Goal: Check status

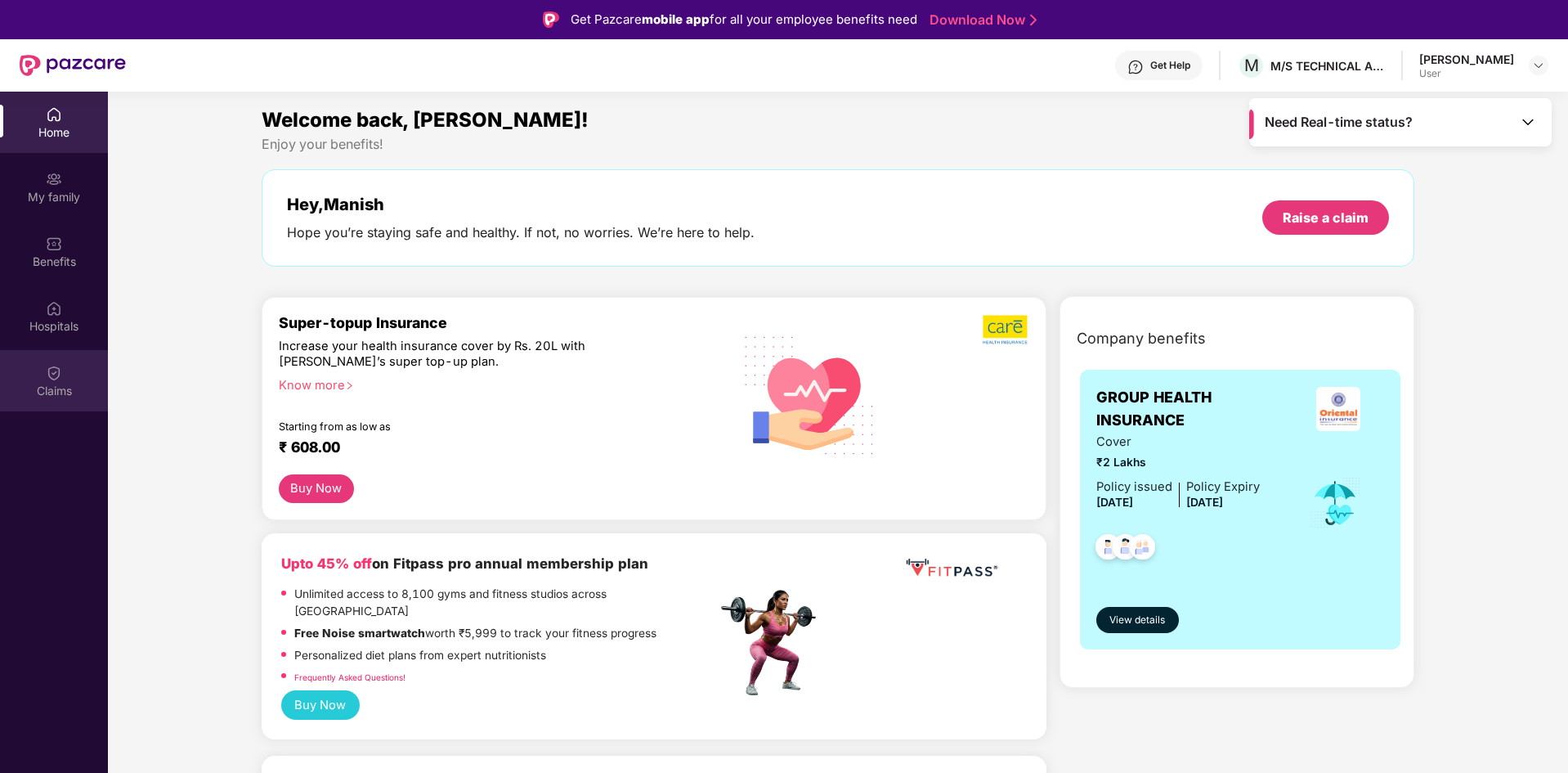
click at [22, 391] on div "Claims" at bounding box center [53, 390] width 107 height 16
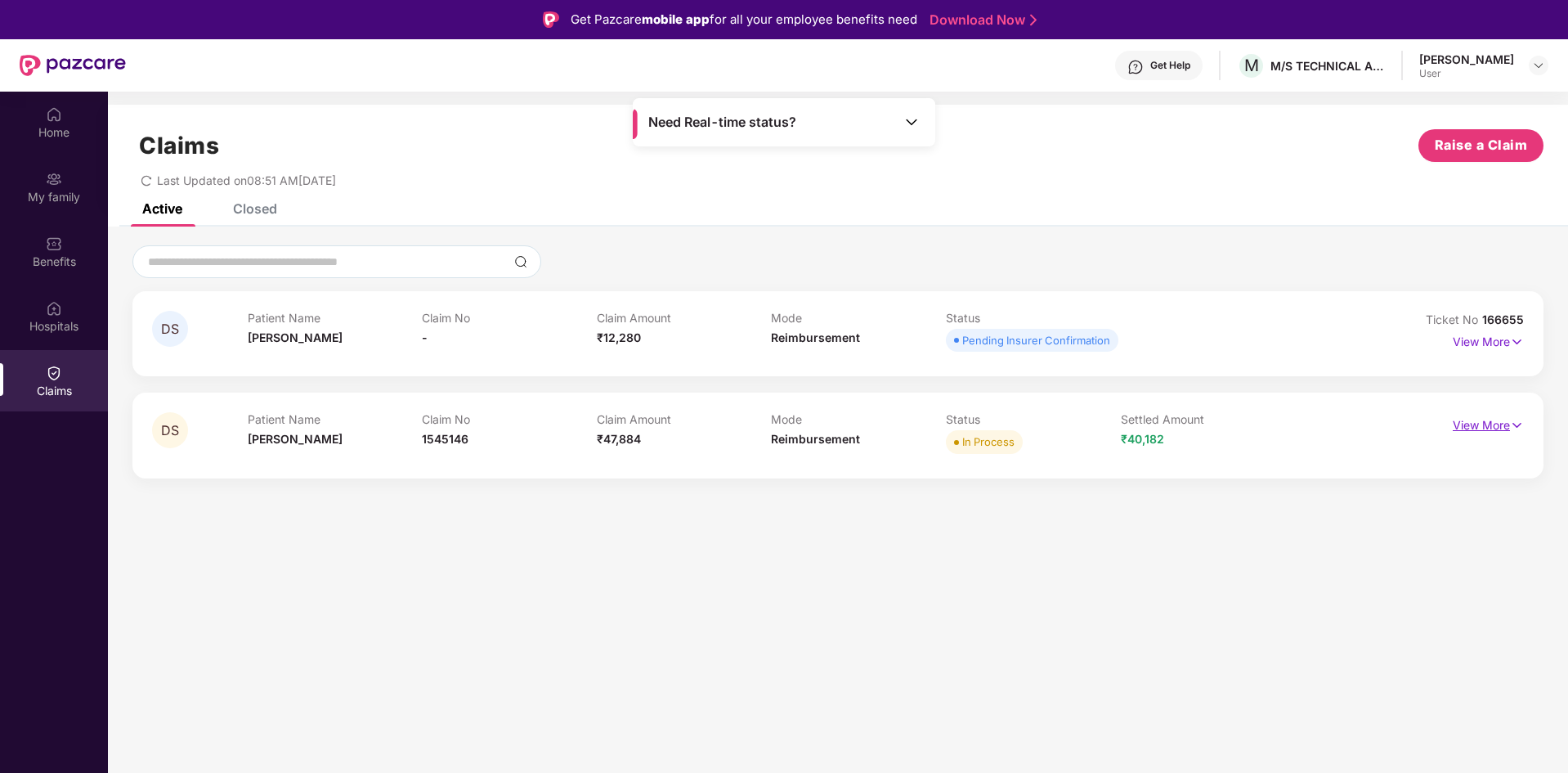
click at [1500, 429] on p "View More" at bounding box center [1488, 422] width 71 height 22
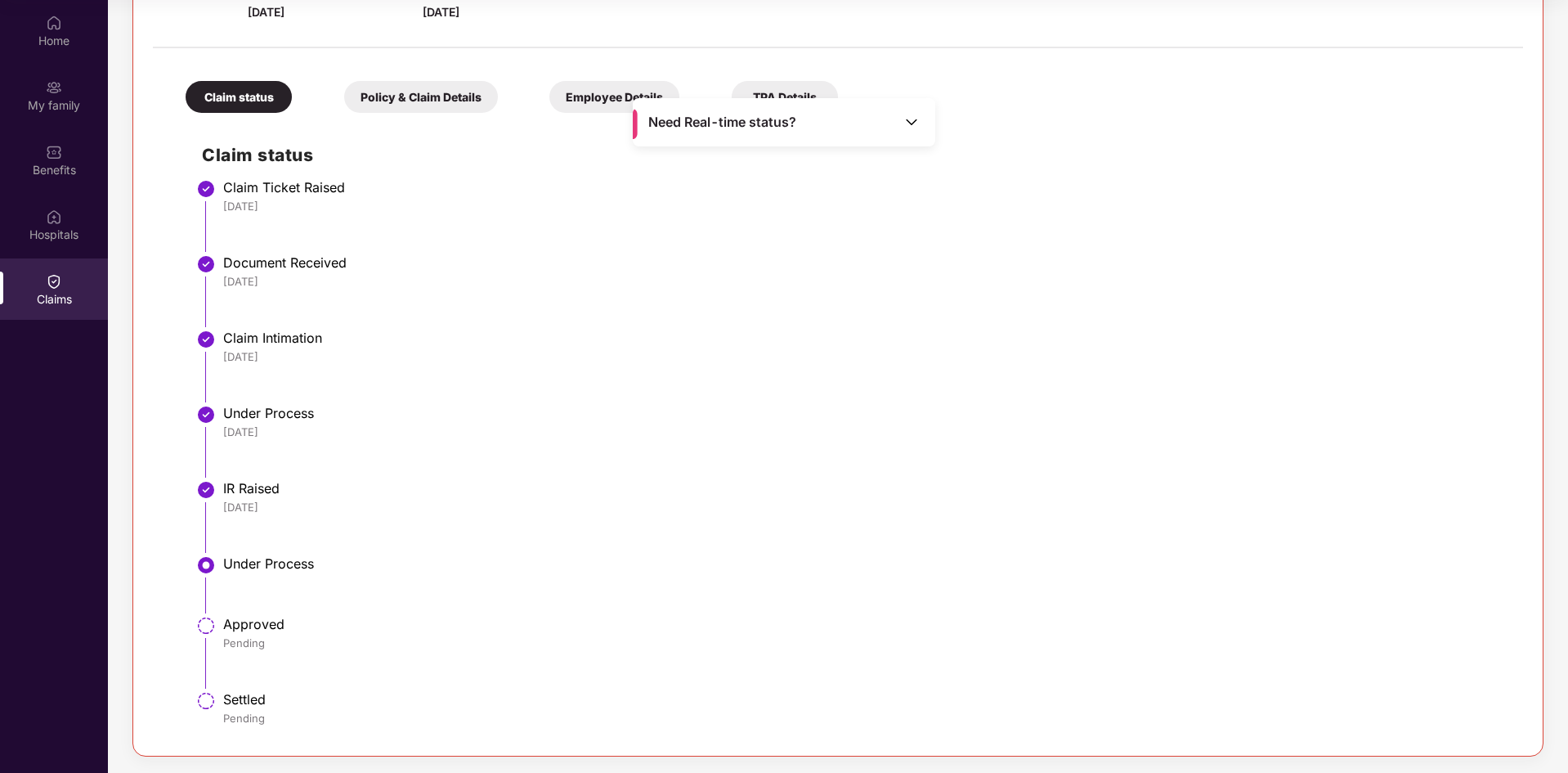
scroll to position [235, 0]
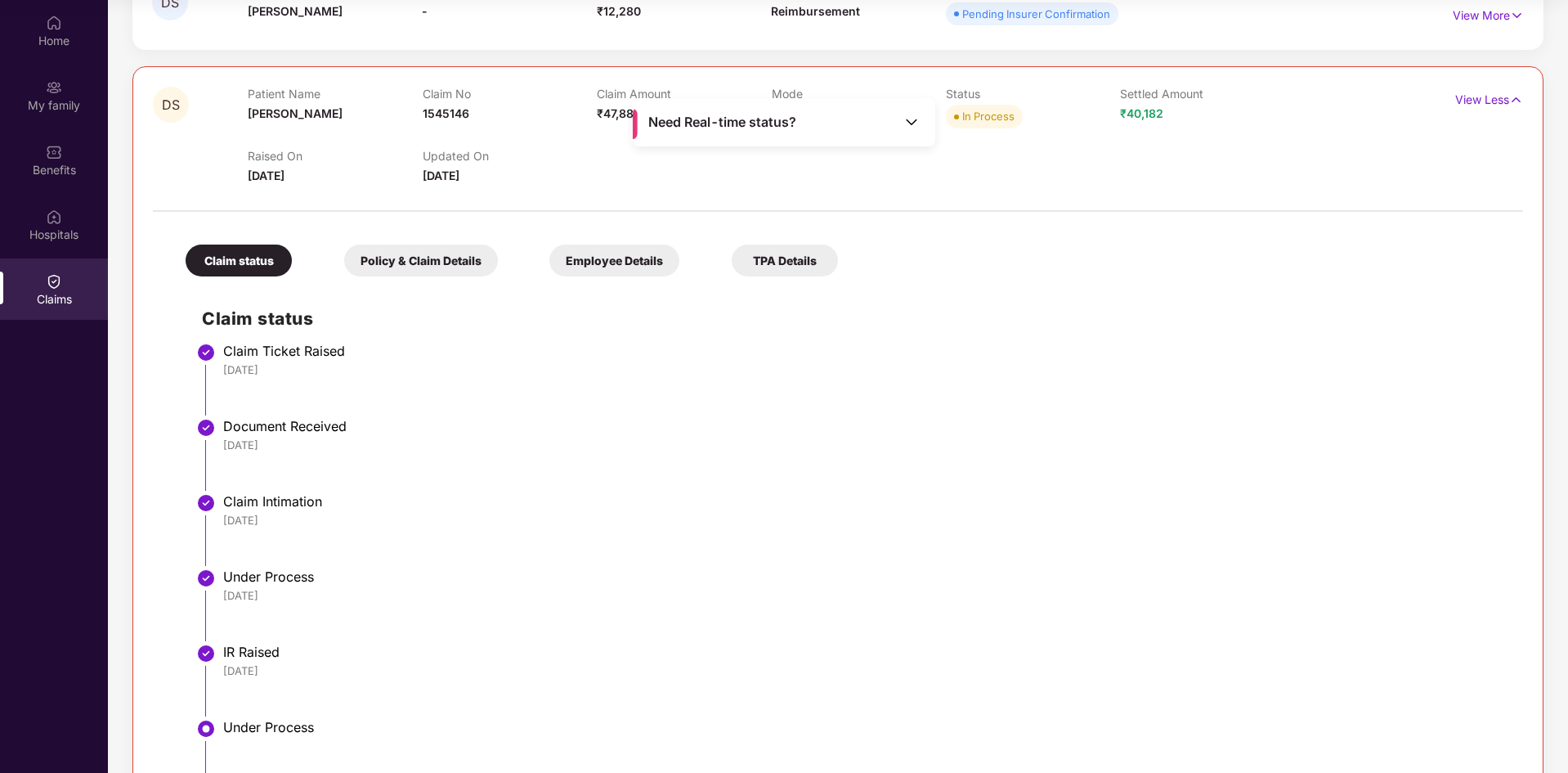
click at [401, 264] on div "Policy & Claim Details" at bounding box center [421, 261] width 154 height 32
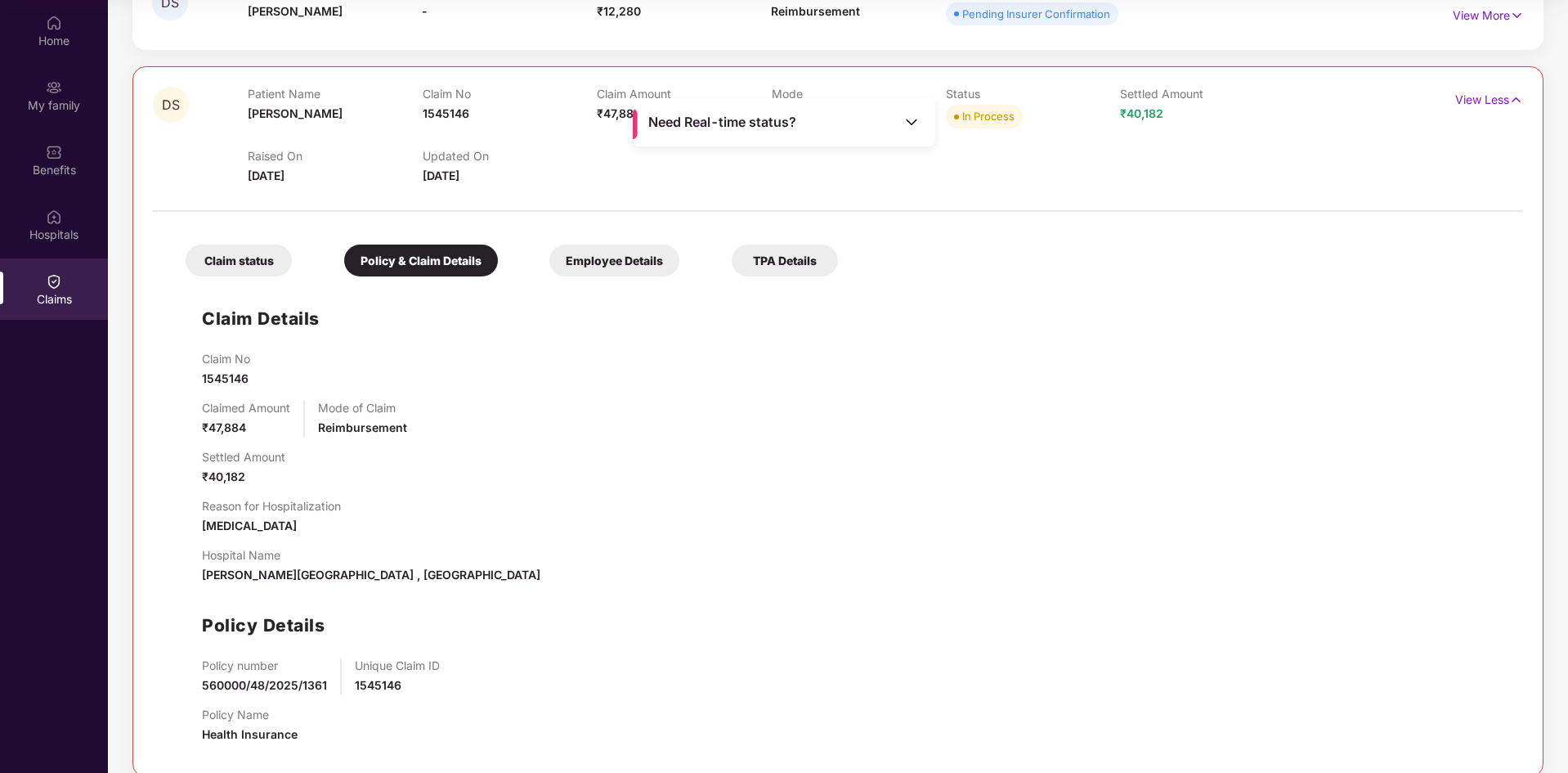
scroll to position [255, 0]
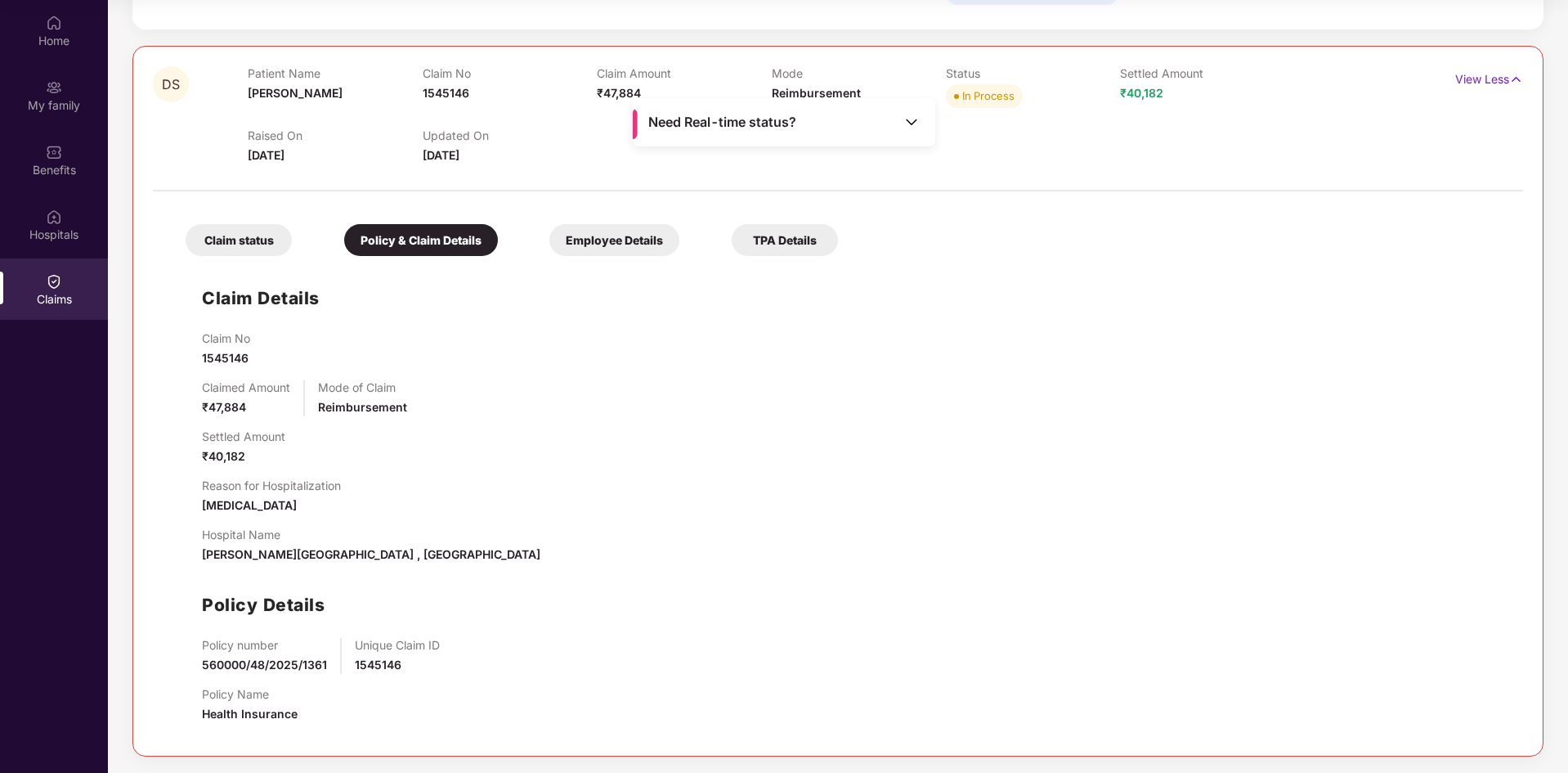
click at [596, 245] on div "Employee Details" at bounding box center [614, 241] width 130 height 32
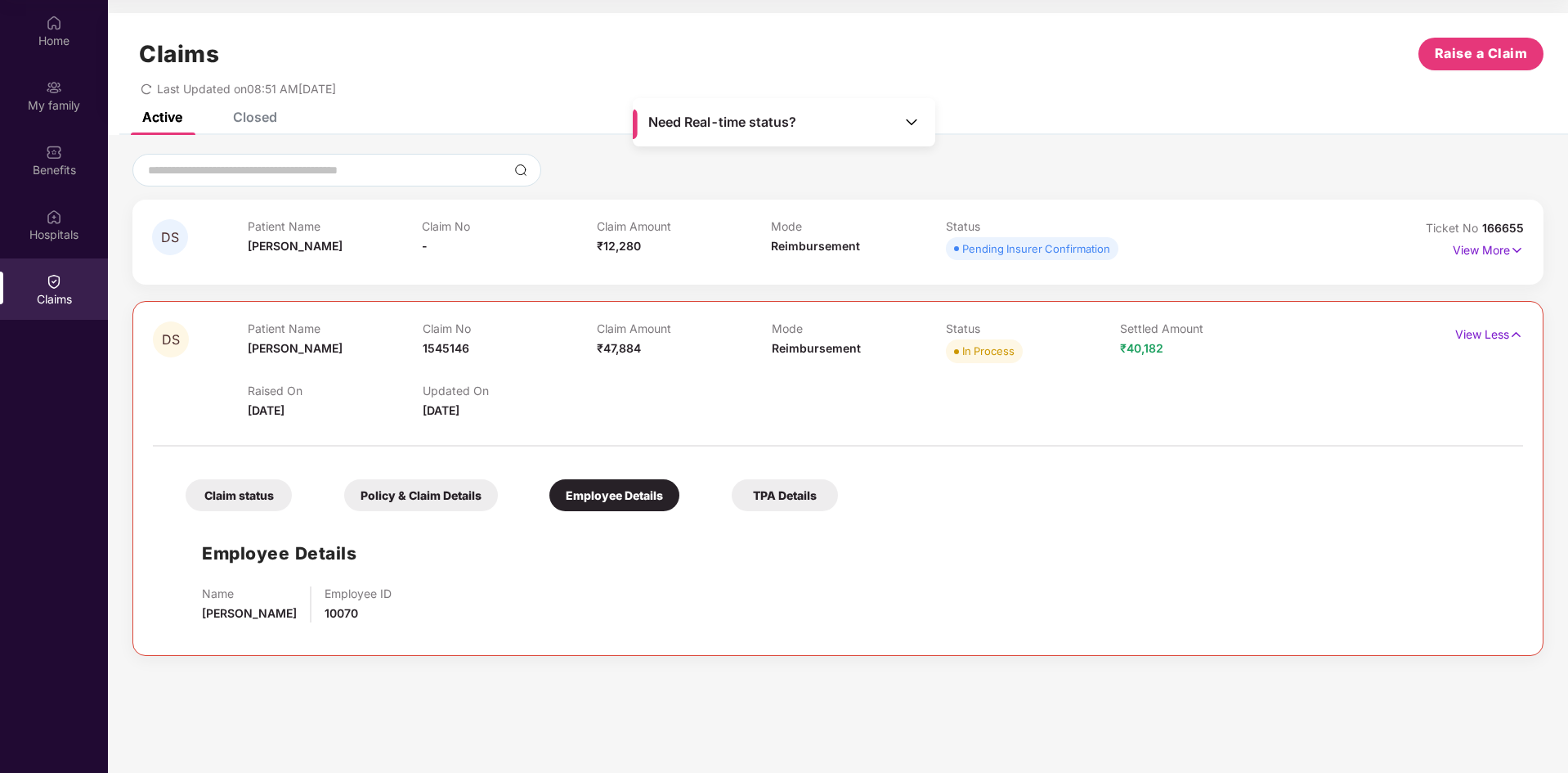
click at [376, 500] on div "Policy & Claim Details" at bounding box center [421, 495] width 154 height 32
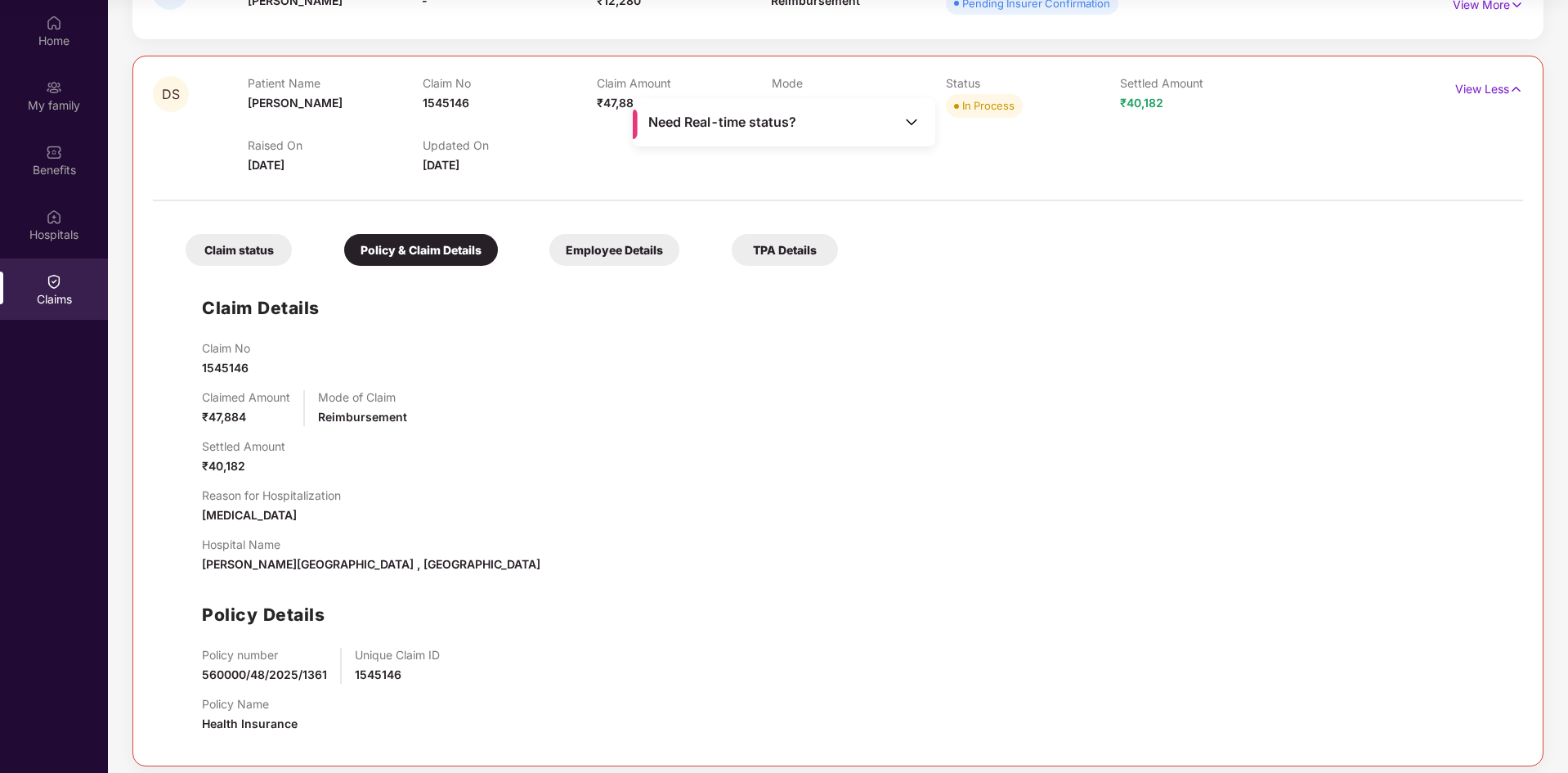
scroll to position [255, 0]
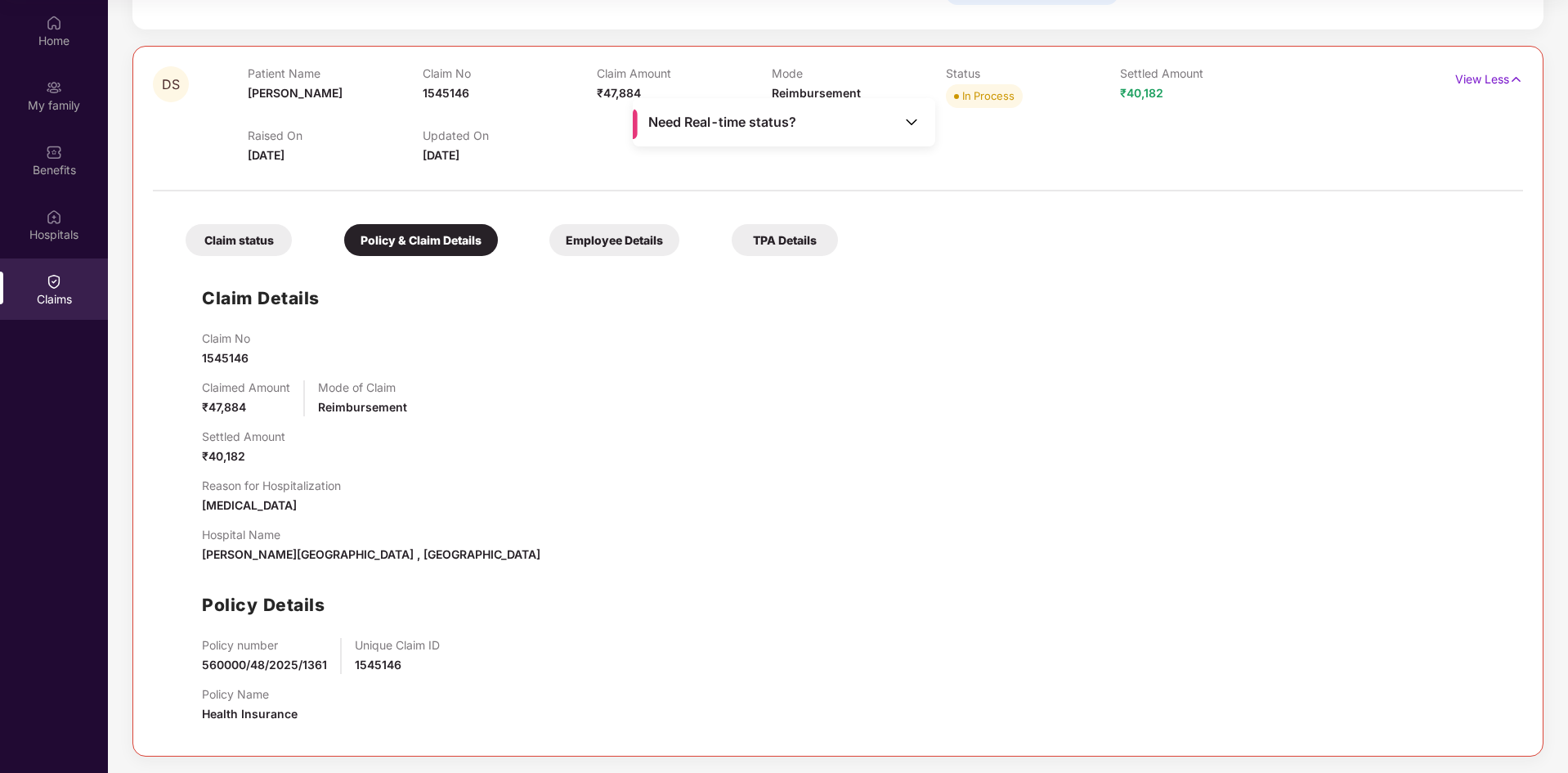
click at [629, 242] on div "Employee Details" at bounding box center [614, 241] width 130 height 32
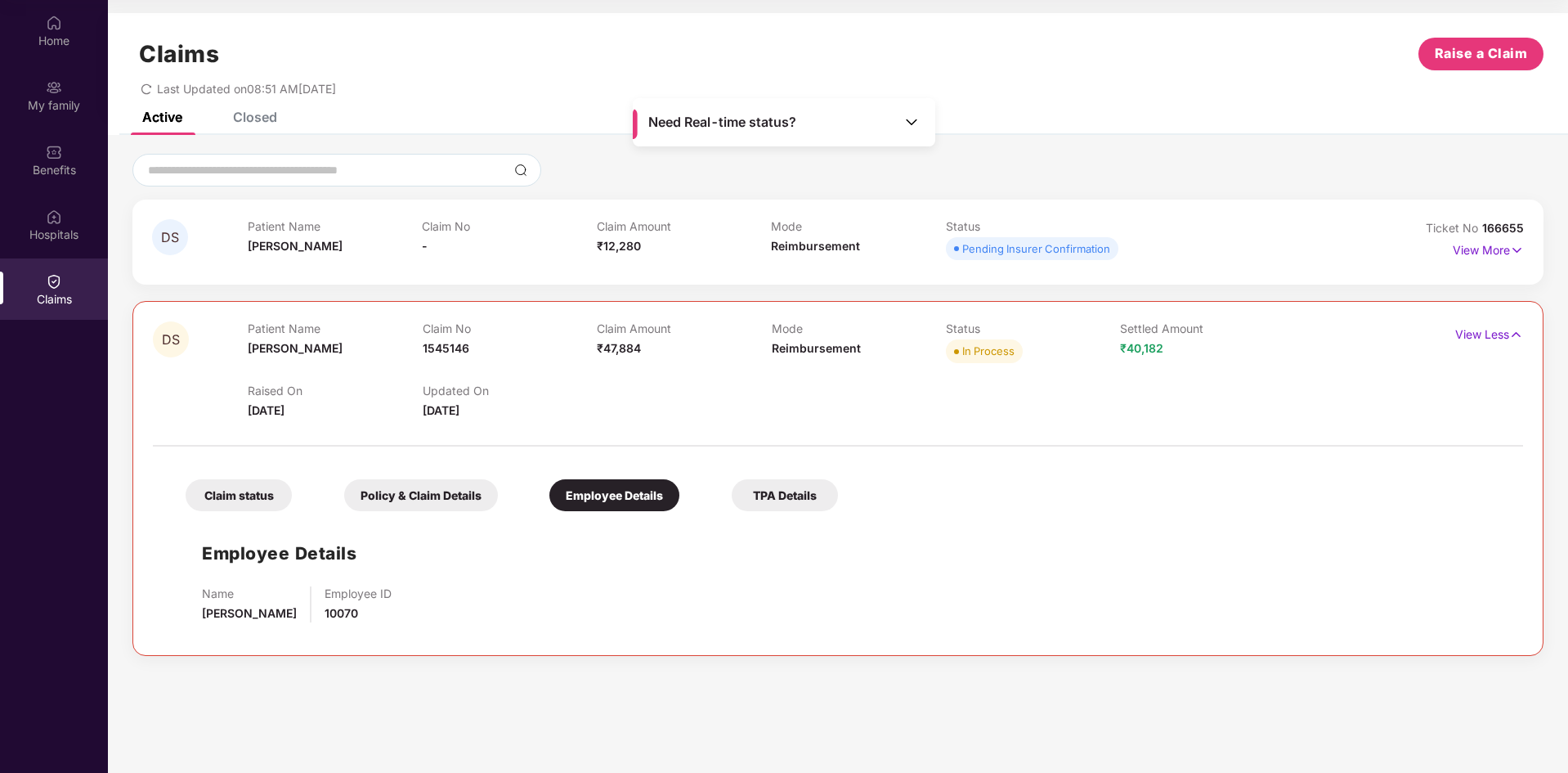
click at [745, 496] on div "TPA Details" at bounding box center [785, 495] width 106 height 32
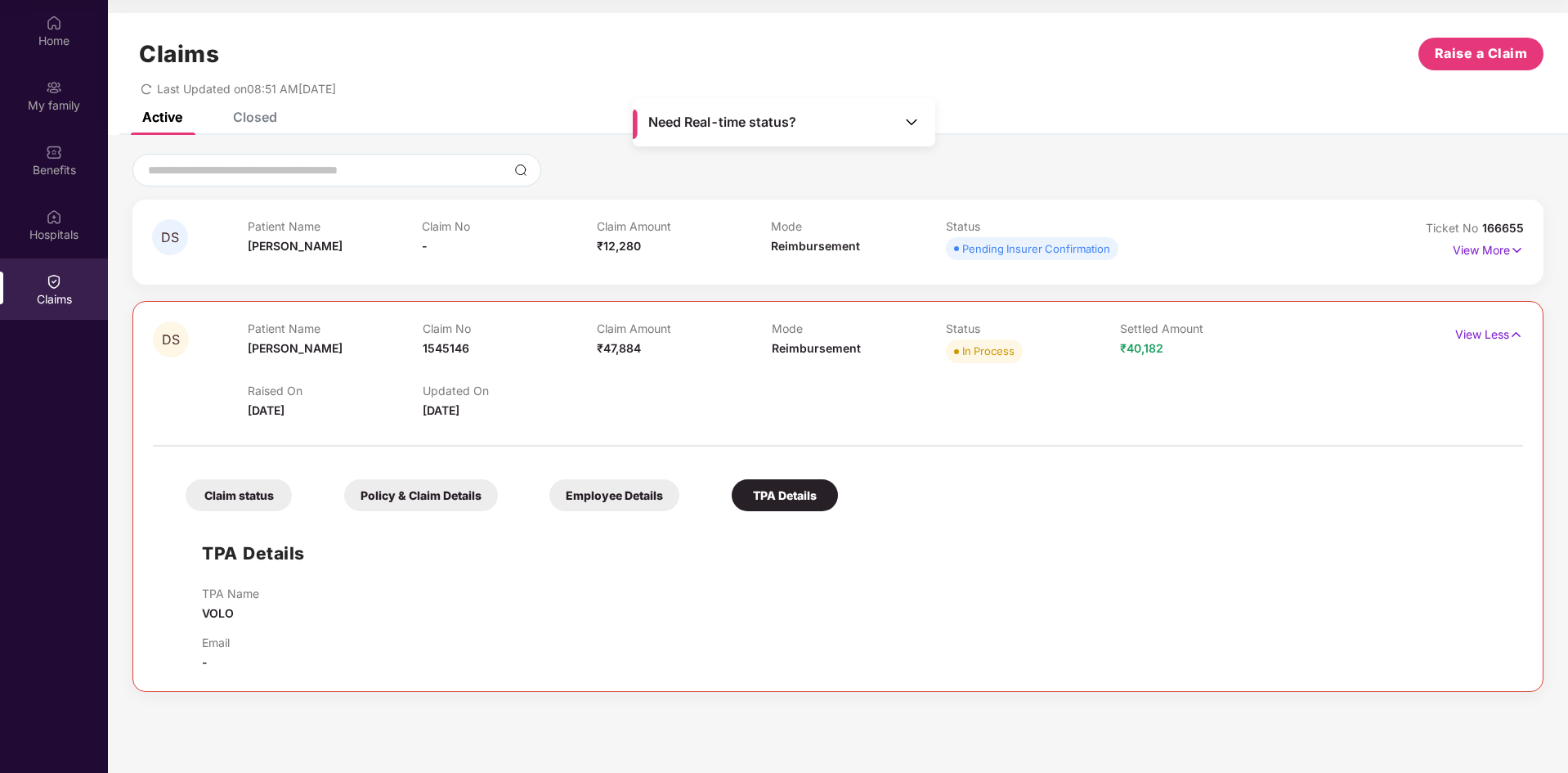
click at [601, 501] on div "Employee Details" at bounding box center [614, 495] width 130 height 32
